Goal: Task Accomplishment & Management: Complete application form

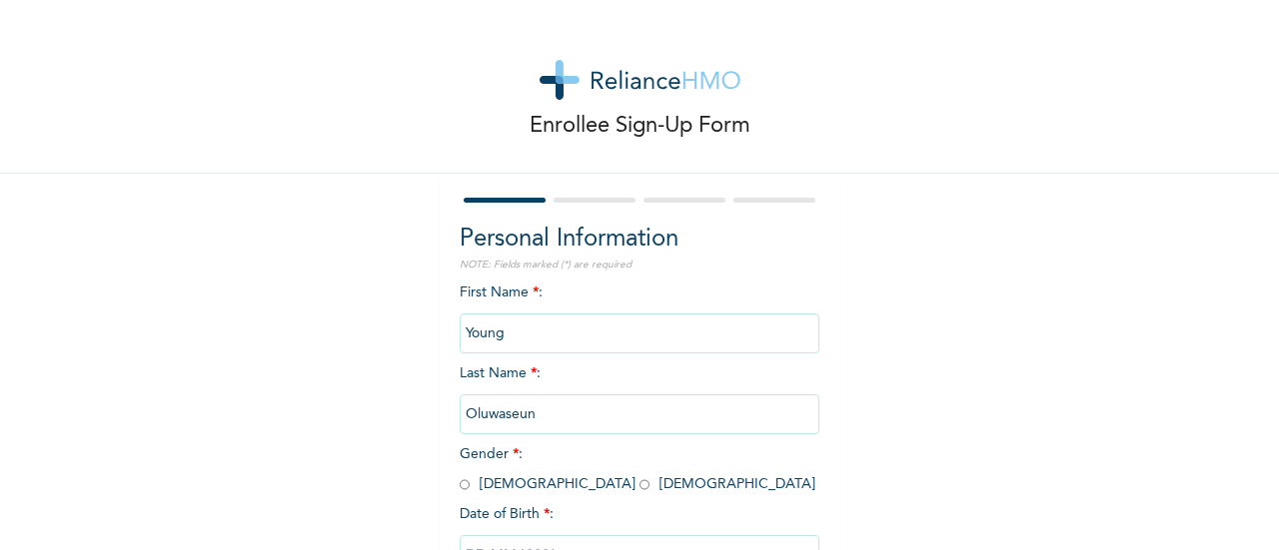
scroll to position [154, 0]
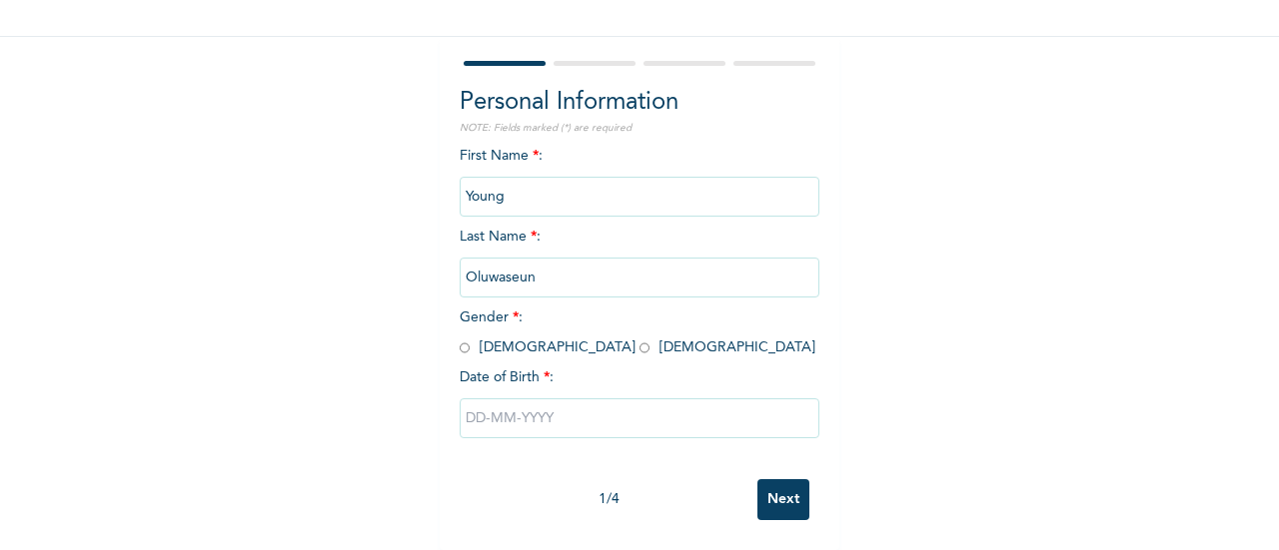
click at [460, 339] on input "radio" at bounding box center [465, 348] width 10 height 19
radio input "true"
click at [494, 399] on input "text" at bounding box center [640, 419] width 360 height 40
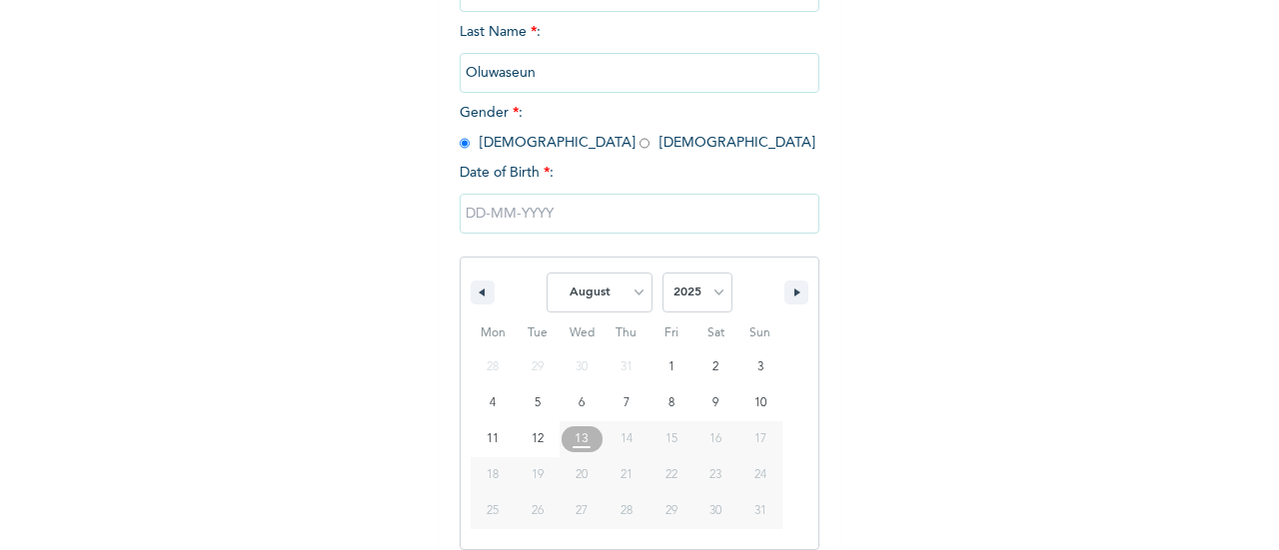
scroll to position [359, 0]
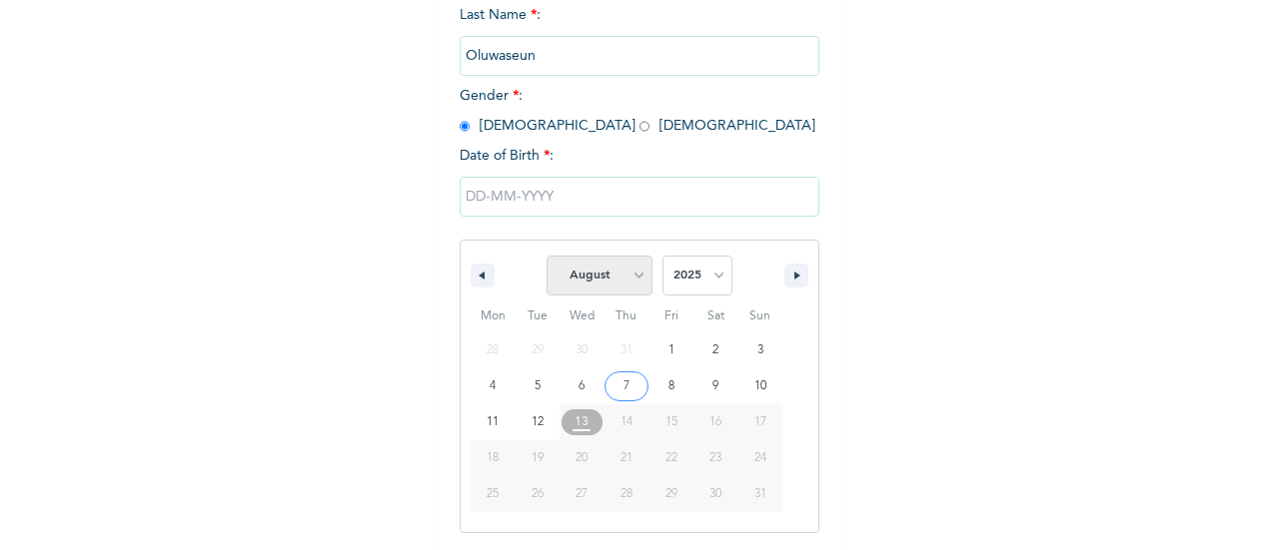
click at [620, 293] on select "January February March April May June July August September October November De…" at bounding box center [599, 276] width 106 height 40
select select "0"
click at [546, 258] on select "January February March April May June July August September October November De…" at bounding box center [599, 276] width 106 height 40
type input "[DATE]"
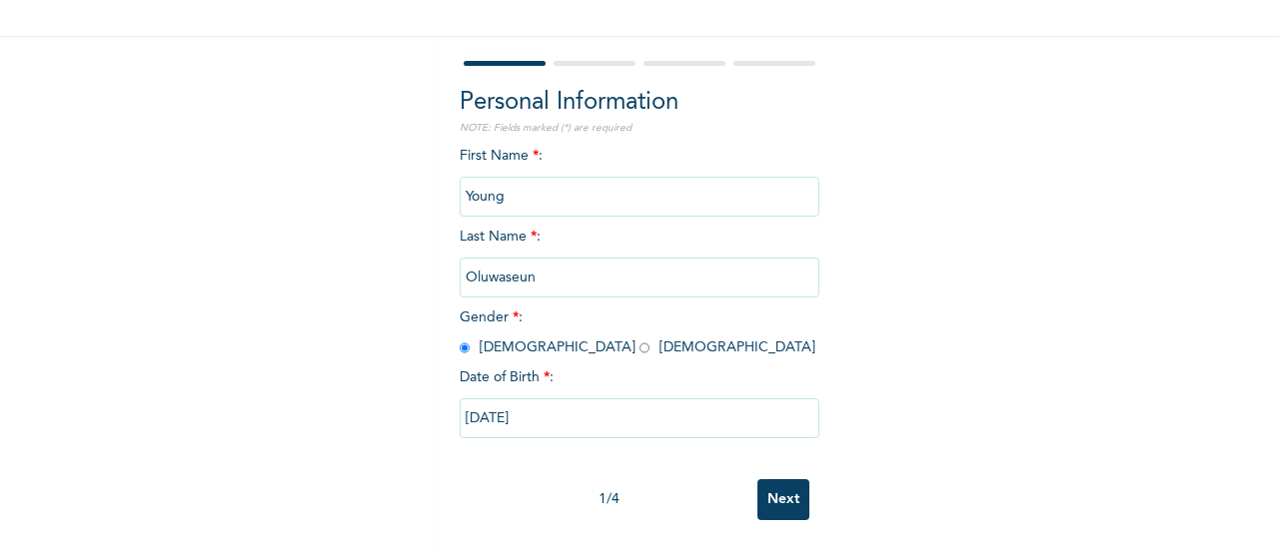
scroll to position [154, 0]
click at [757, 480] on input "Next" at bounding box center [783, 500] width 52 height 41
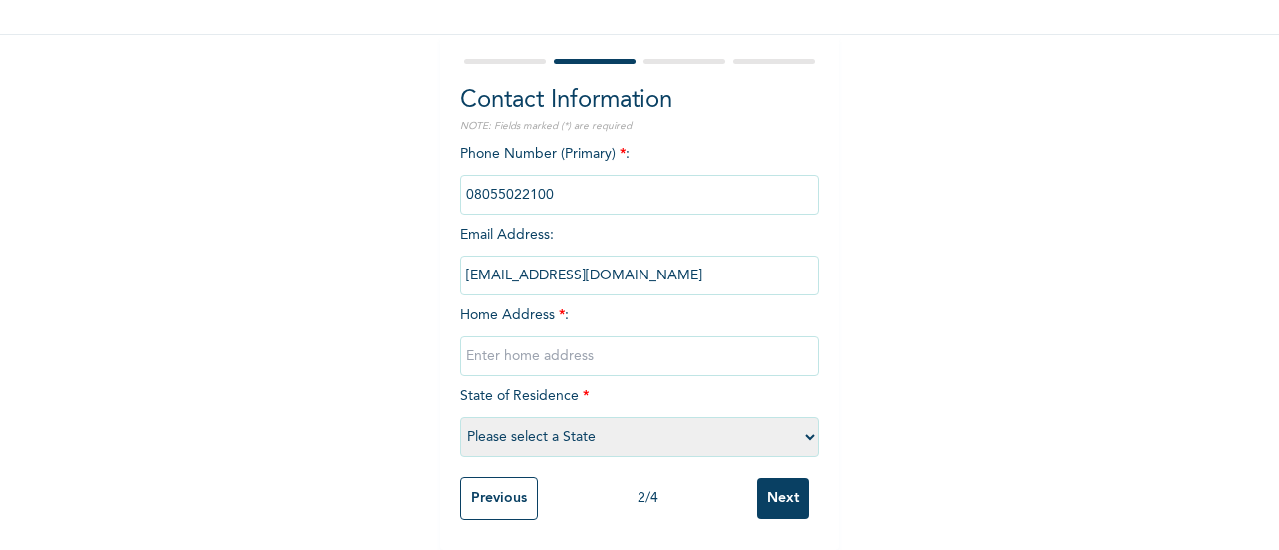
click at [703, 341] on input "text" at bounding box center [640, 357] width 360 height 40
type input "[STREET_ADDRESS]"
select select "25"
click at [679, 344] on input "[STREET_ADDRESS]" at bounding box center [640, 357] width 360 height 40
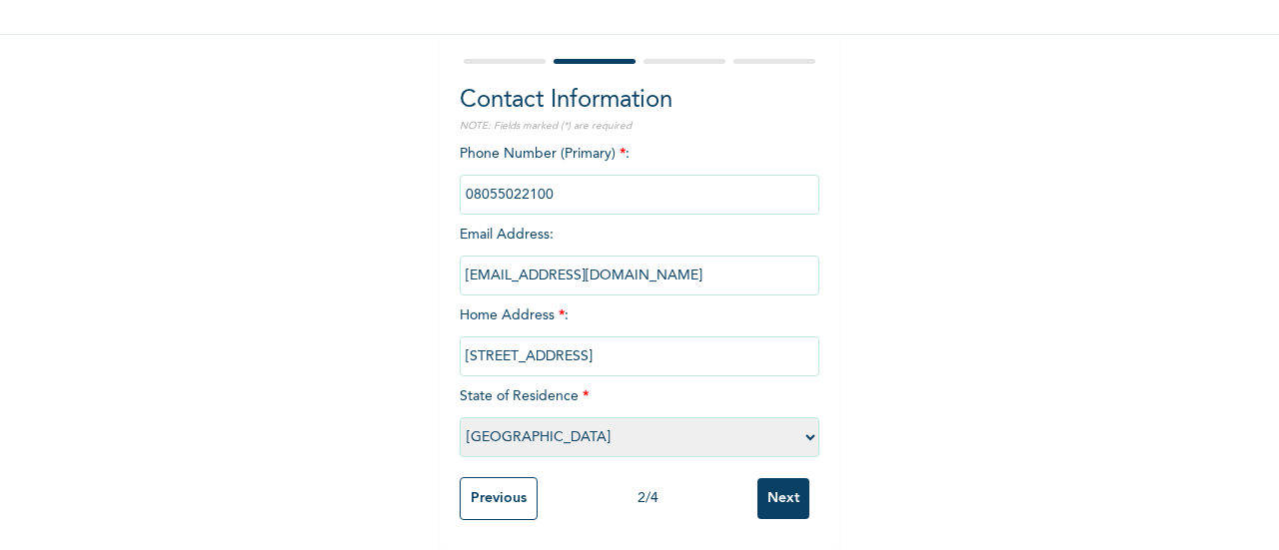
click at [679, 344] on input "[STREET_ADDRESS]" at bounding box center [640, 357] width 360 height 40
type input "[GEOGRAPHIC_DATA]"
click at [769, 491] on input "Next" at bounding box center [783, 499] width 52 height 41
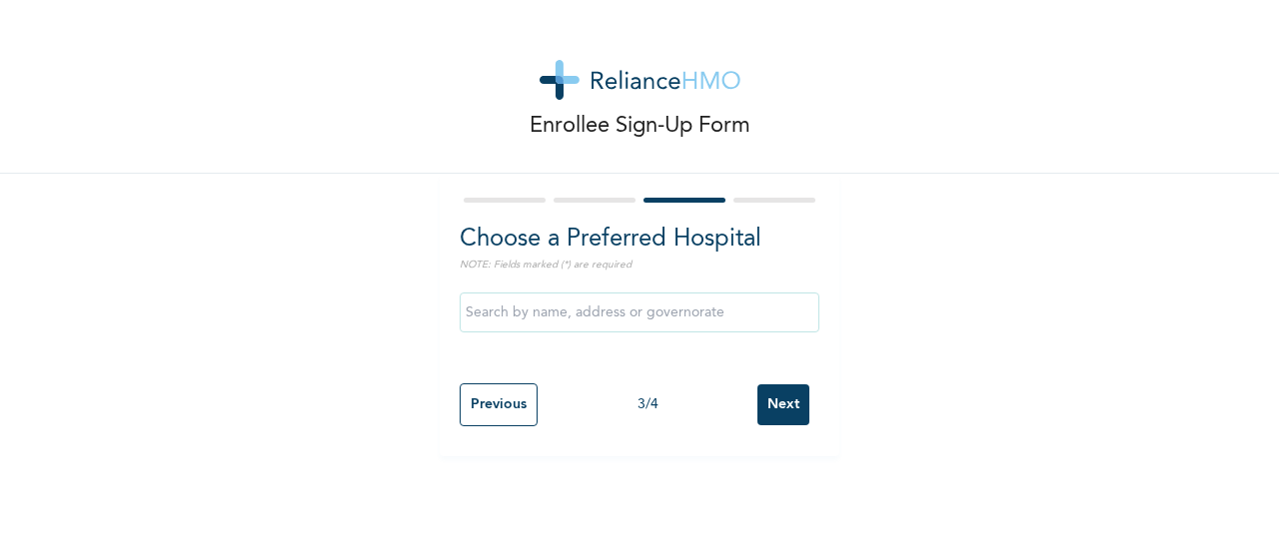
click at [637, 336] on div at bounding box center [640, 313] width 360 height 60
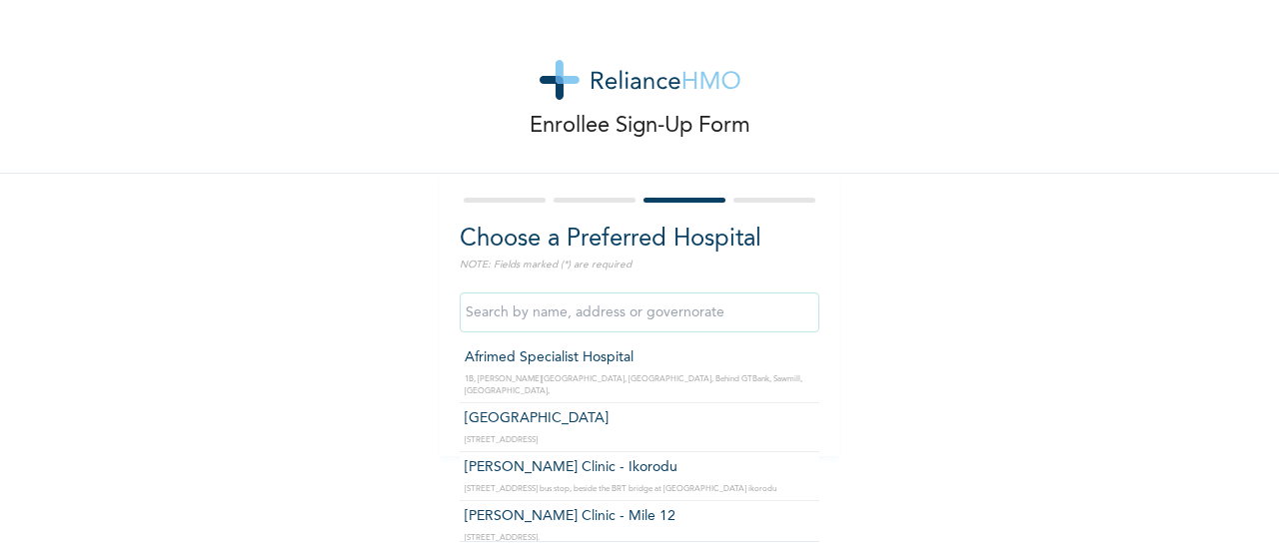
click at [659, 325] on input "text" at bounding box center [640, 313] width 360 height 40
type input "Afrimed Specialist Hospital"
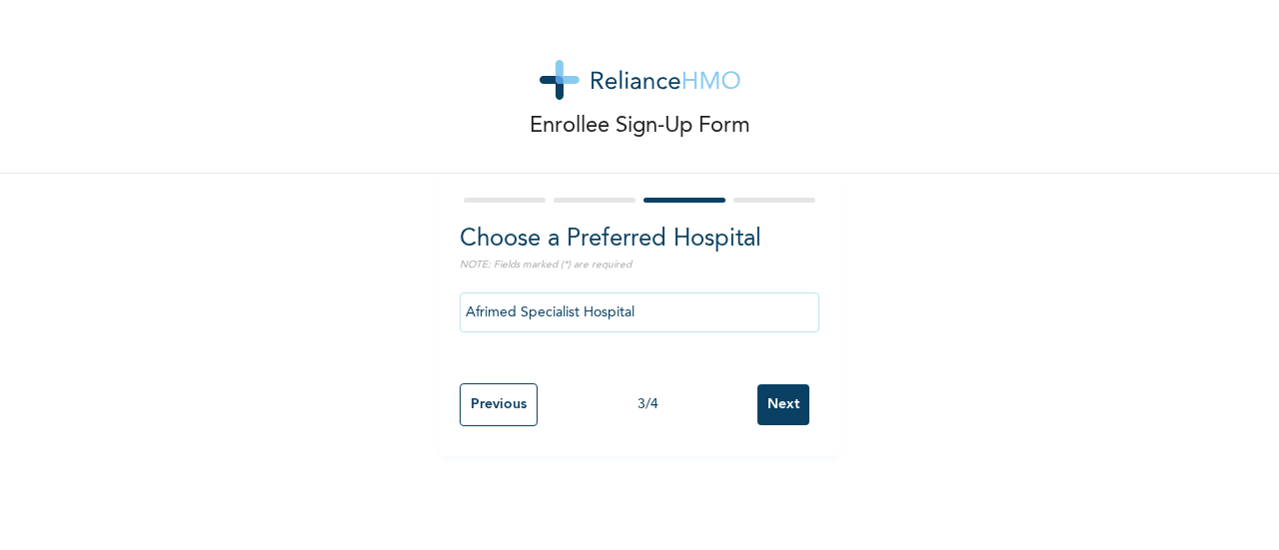
click at [787, 403] on input "Next" at bounding box center [783, 405] width 52 height 41
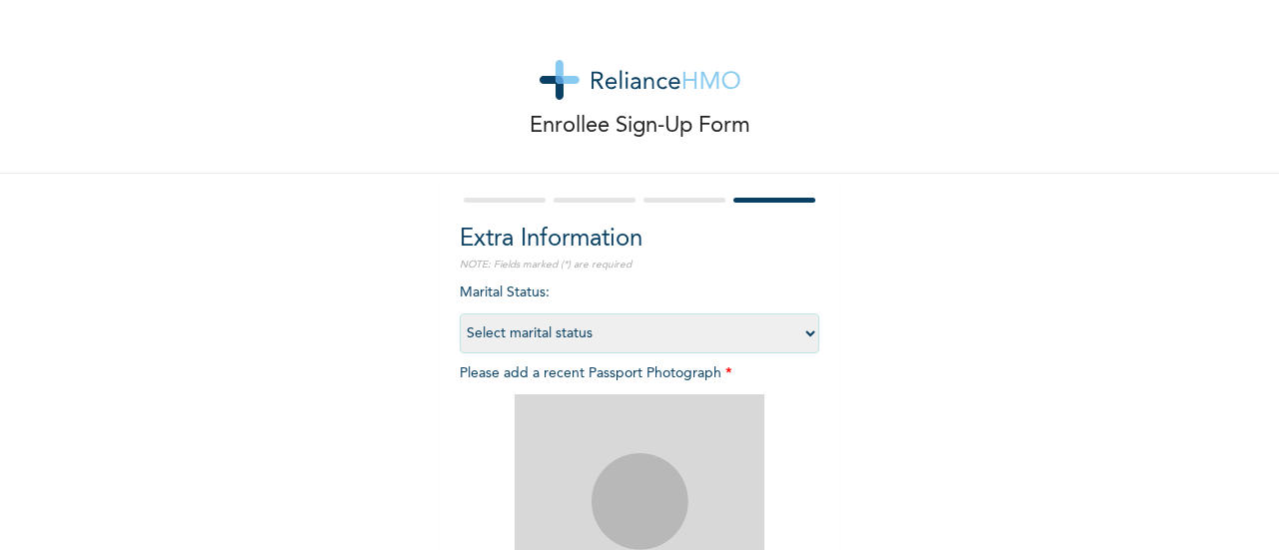
click at [579, 324] on select "Select marital status [DEMOGRAPHIC_DATA] Married [DEMOGRAPHIC_DATA] Widow/[DEMO…" at bounding box center [640, 334] width 360 height 40
select select "1"
click at [460, 314] on select "Select marital status [DEMOGRAPHIC_DATA] Married [DEMOGRAPHIC_DATA] Widow/[DEMO…" at bounding box center [640, 334] width 360 height 40
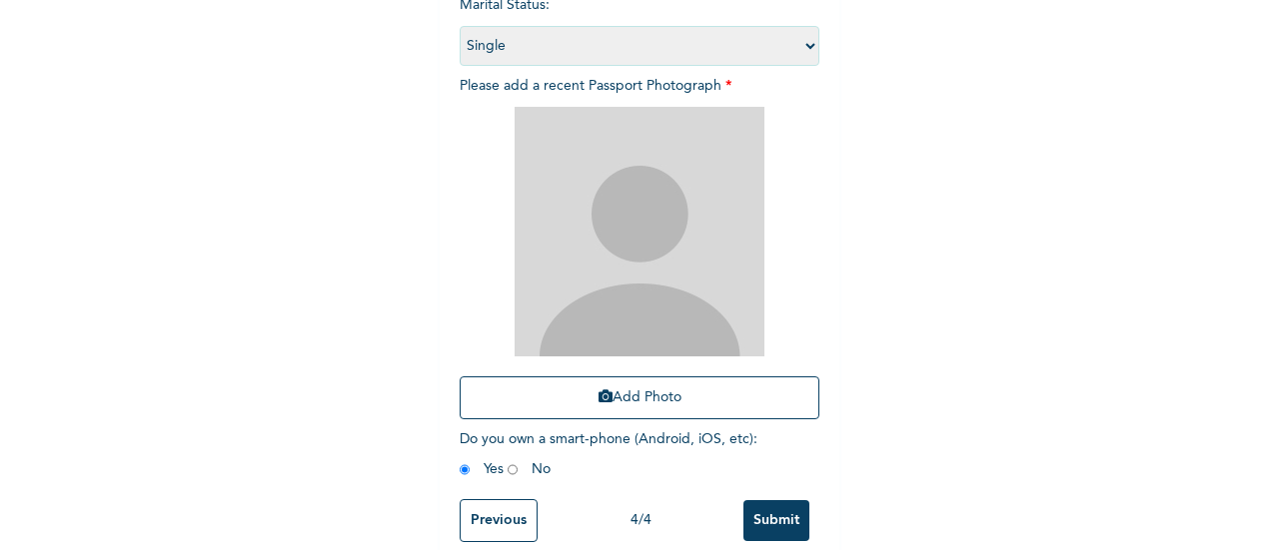
scroll to position [294, 0]
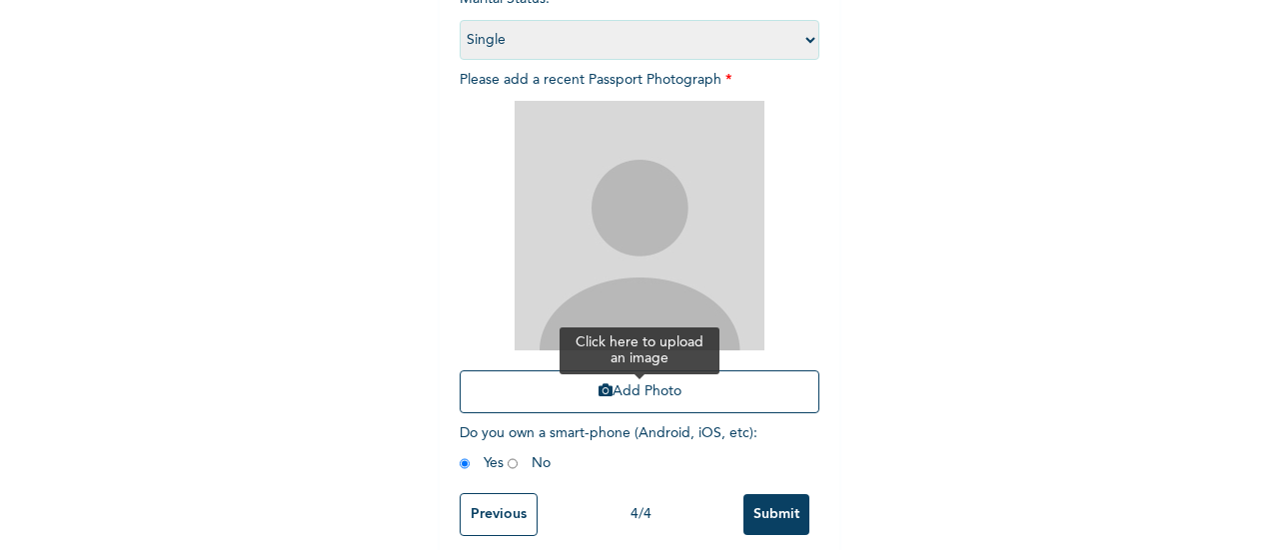
click at [593, 406] on button "Add Photo" at bounding box center [640, 392] width 360 height 43
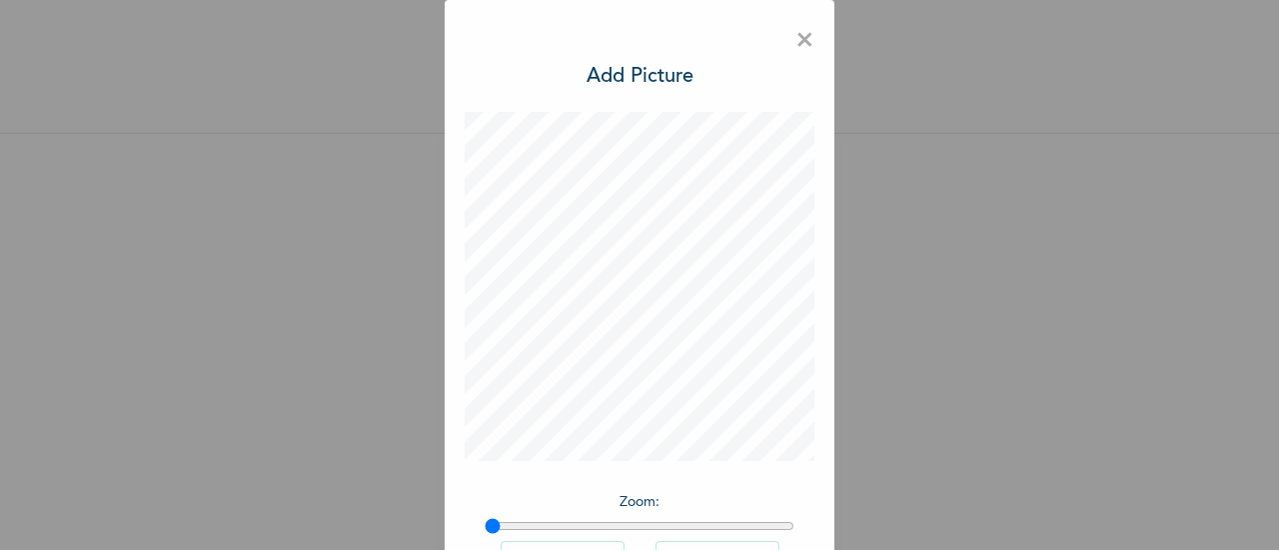
scroll to position [146, 0]
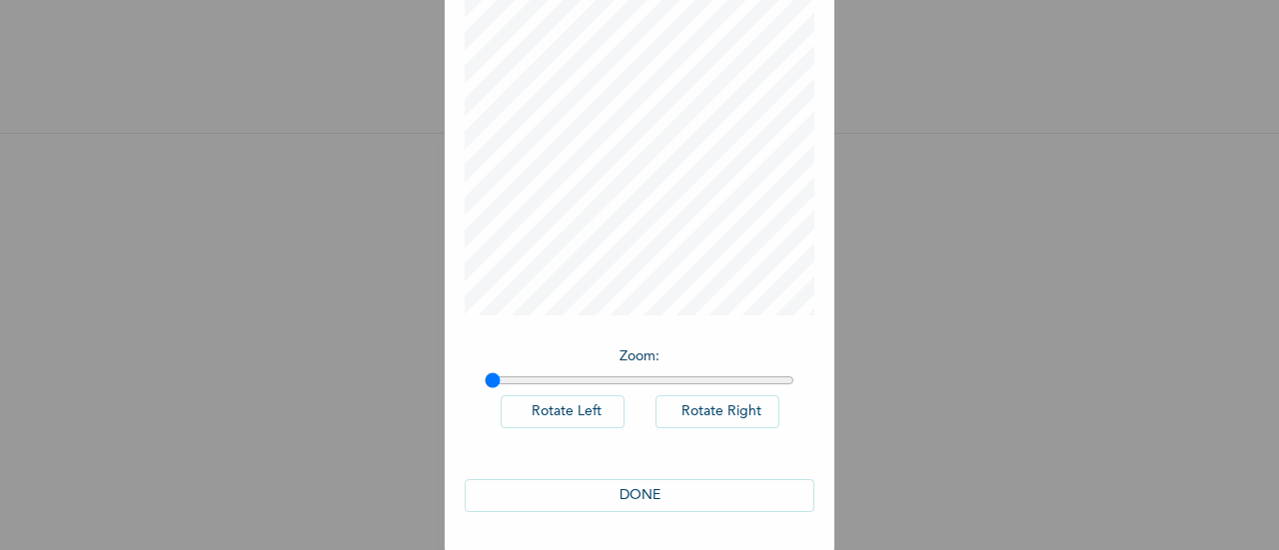
click at [686, 489] on button "DONE" at bounding box center [640, 496] width 350 height 33
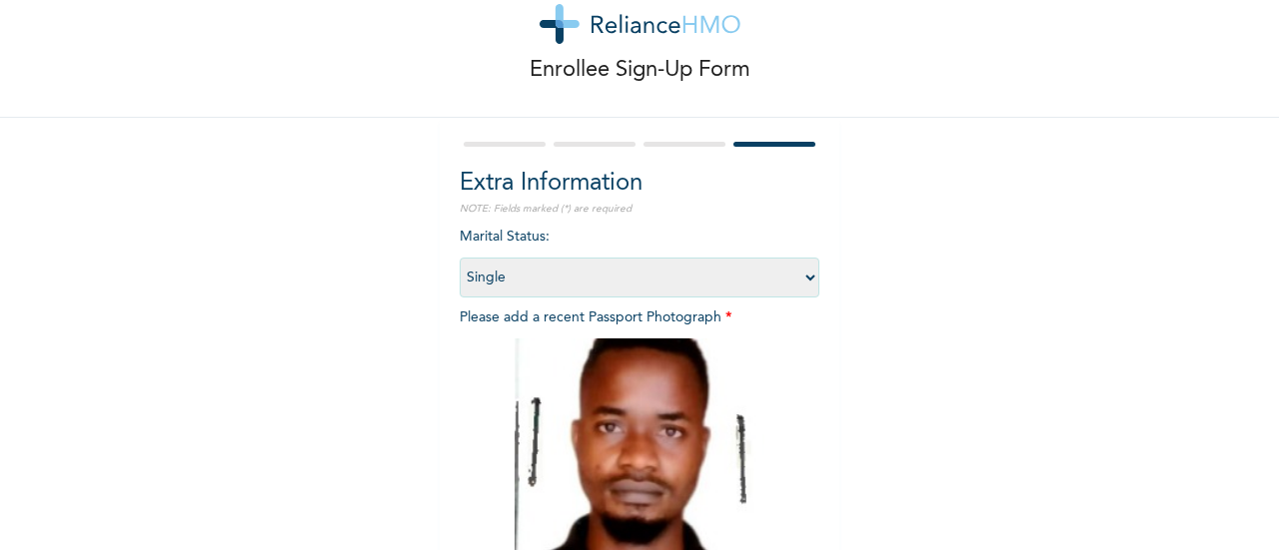
scroll to position [326, 0]
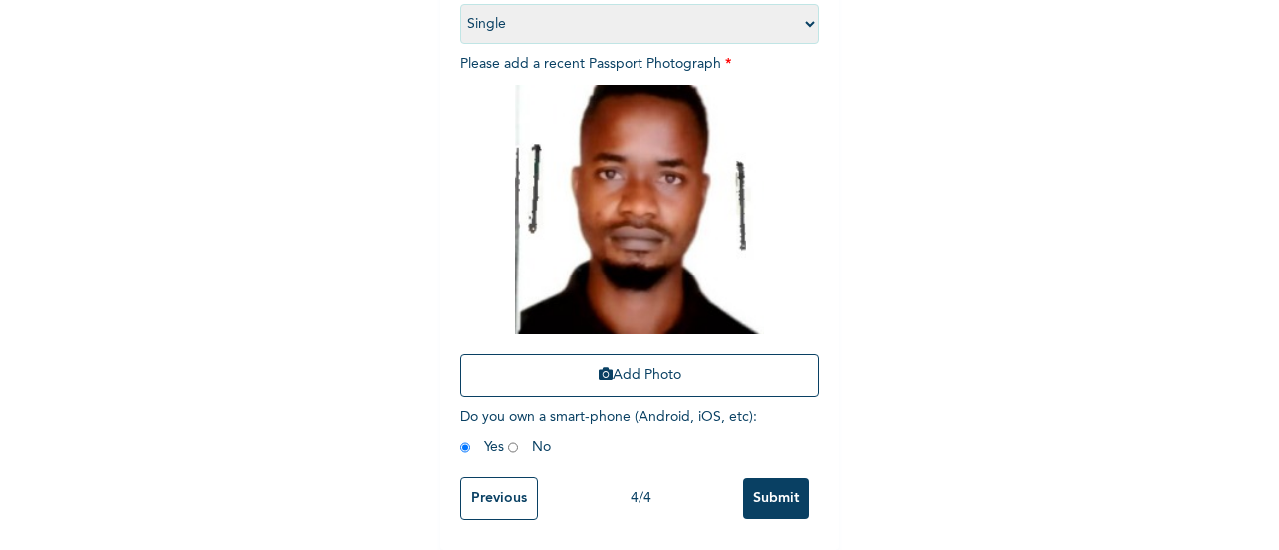
click at [769, 479] on input "Submit" at bounding box center [776, 499] width 66 height 41
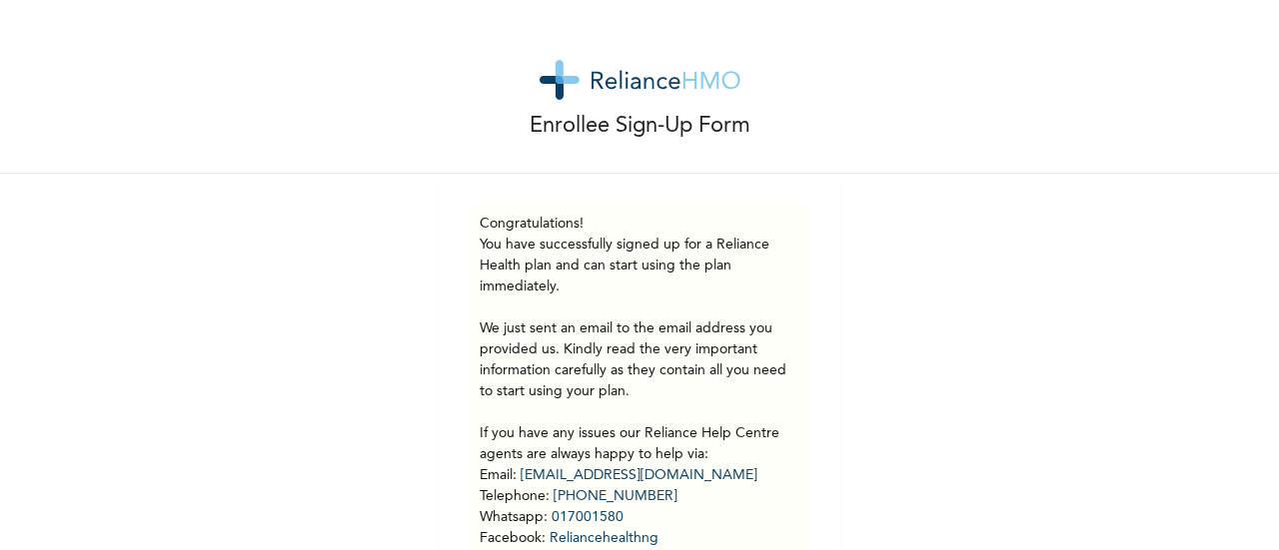
scroll to position [138, 0]
